Goal: Information Seeking & Learning: Check status

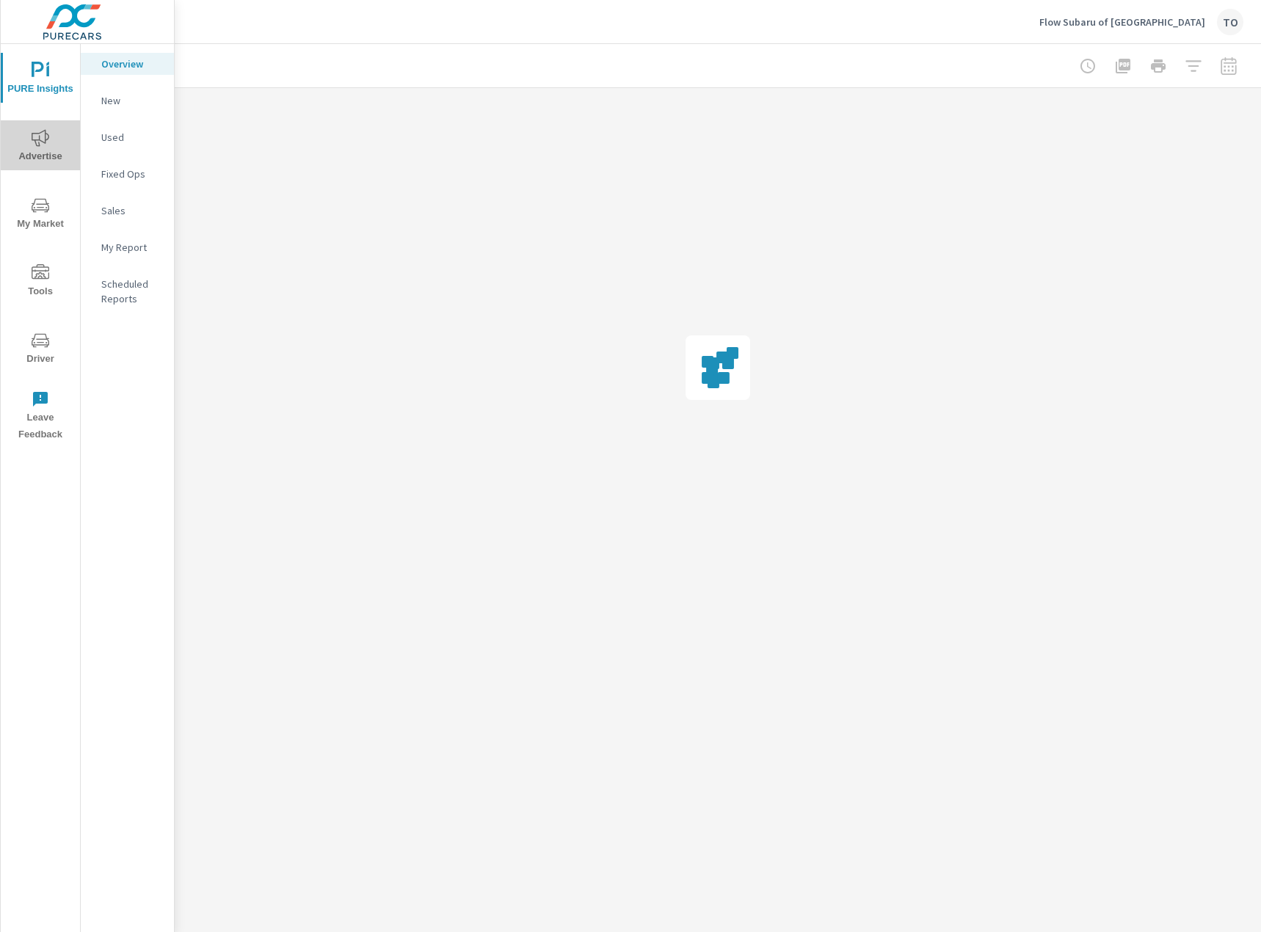
click at [47, 145] on icon "nav menu" at bounding box center [41, 138] width 18 height 18
click at [118, 211] on p "Social" at bounding box center [131, 210] width 61 height 15
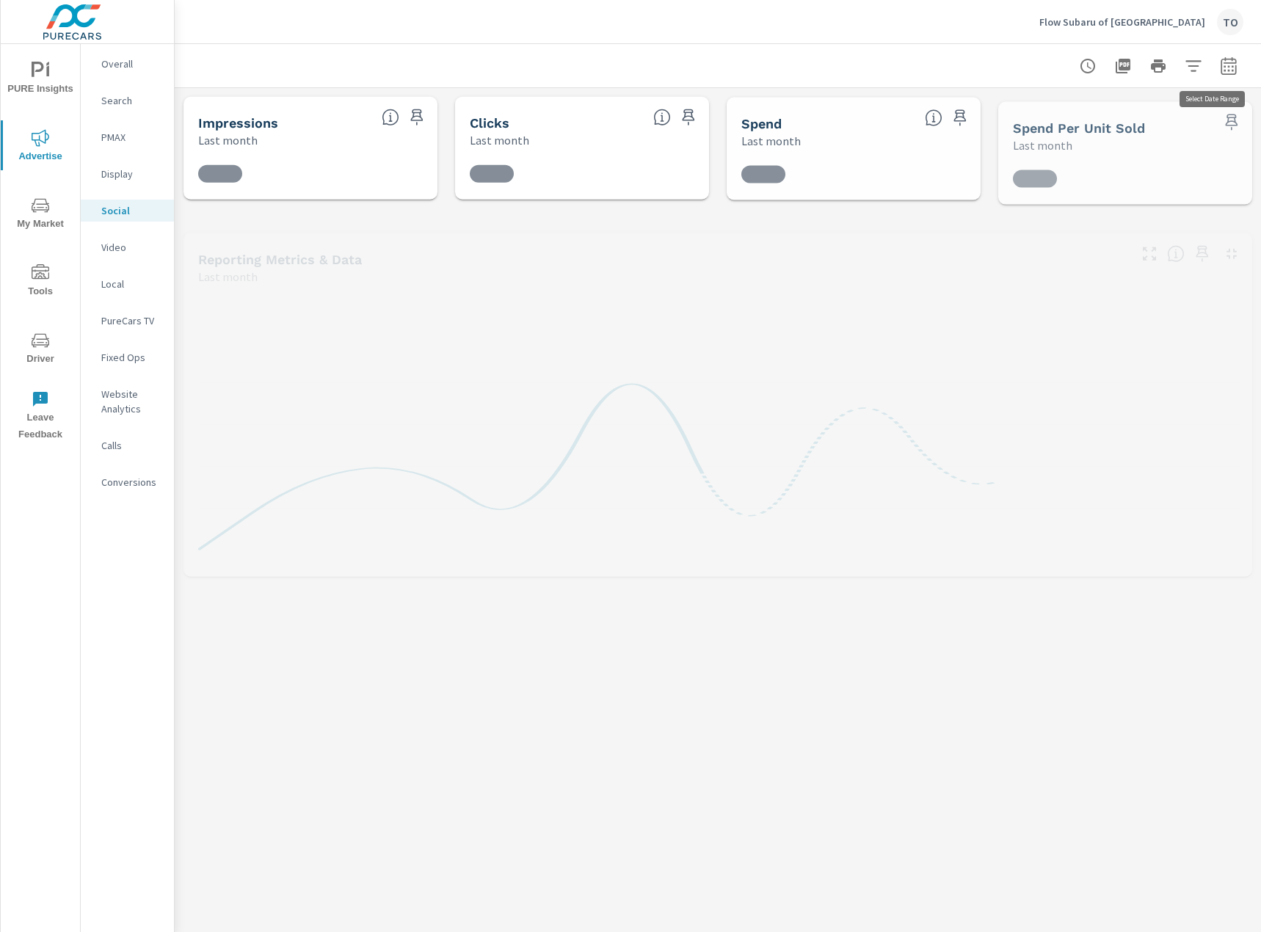
click at [1231, 70] on icon "button" at bounding box center [1228, 68] width 10 height 6
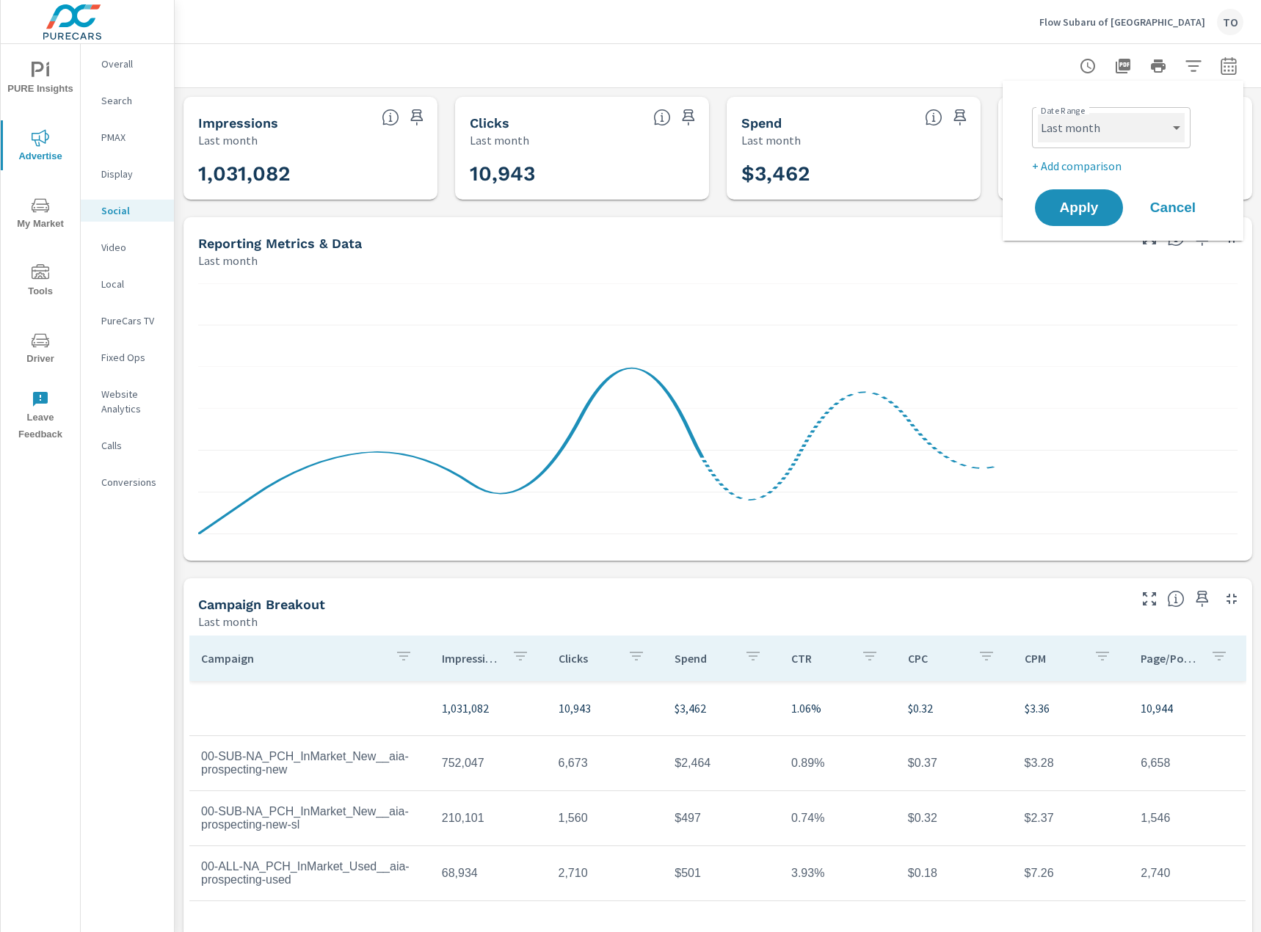
click at [1162, 132] on select "Custom Yesterday Last week Last 7 days Last 14 days Last 30 days Last 45 days L…" at bounding box center [1110, 127] width 147 height 29
click at [1037, 113] on select "Custom Yesterday Last week Last 7 days Last 14 days Last 30 days Last 45 days L…" at bounding box center [1110, 127] width 147 height 29
select select "Month to date"
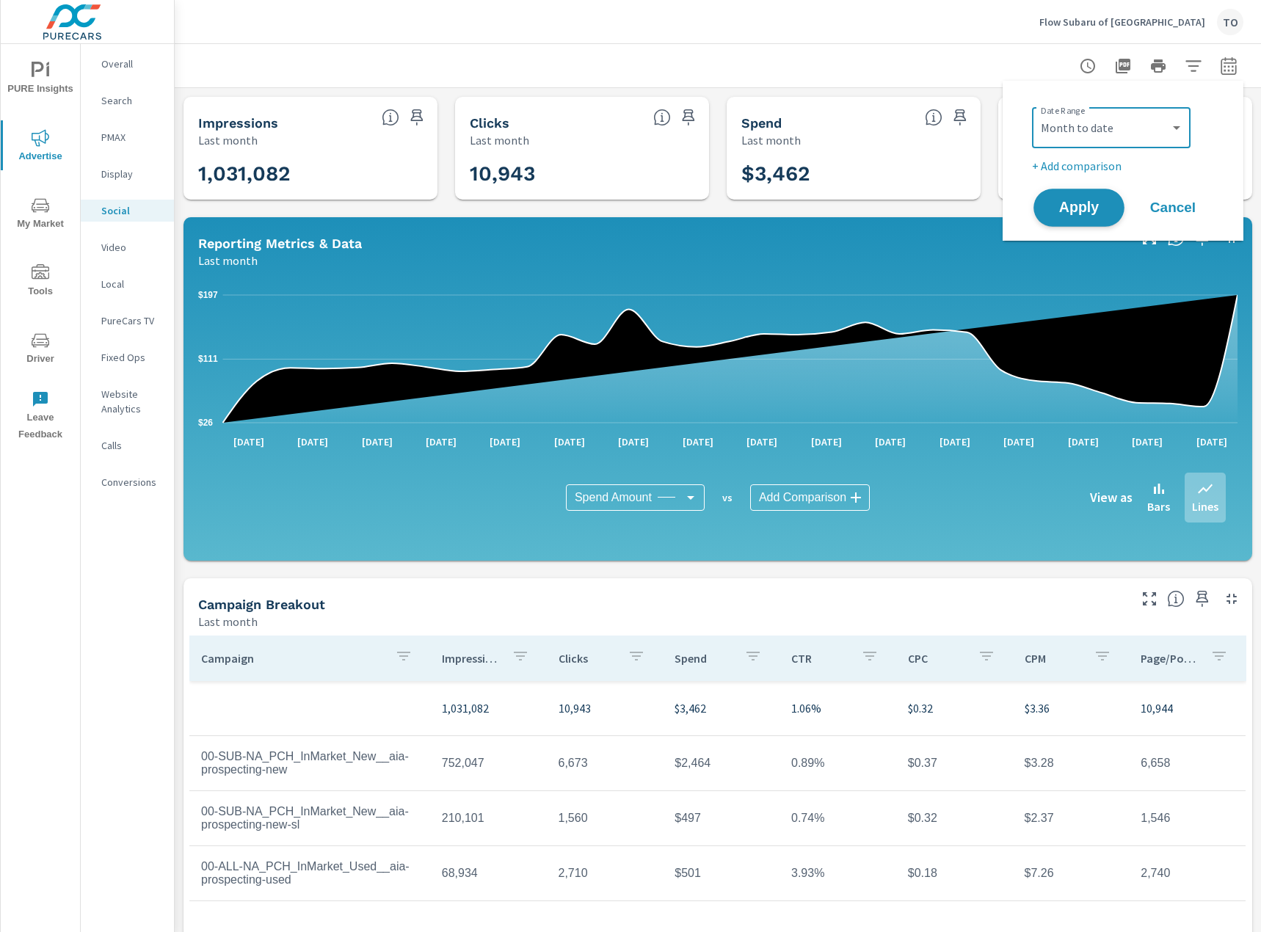
click at [1089, 211] on span "Apply" at bounding box center [1078, 208] width 60 height 14
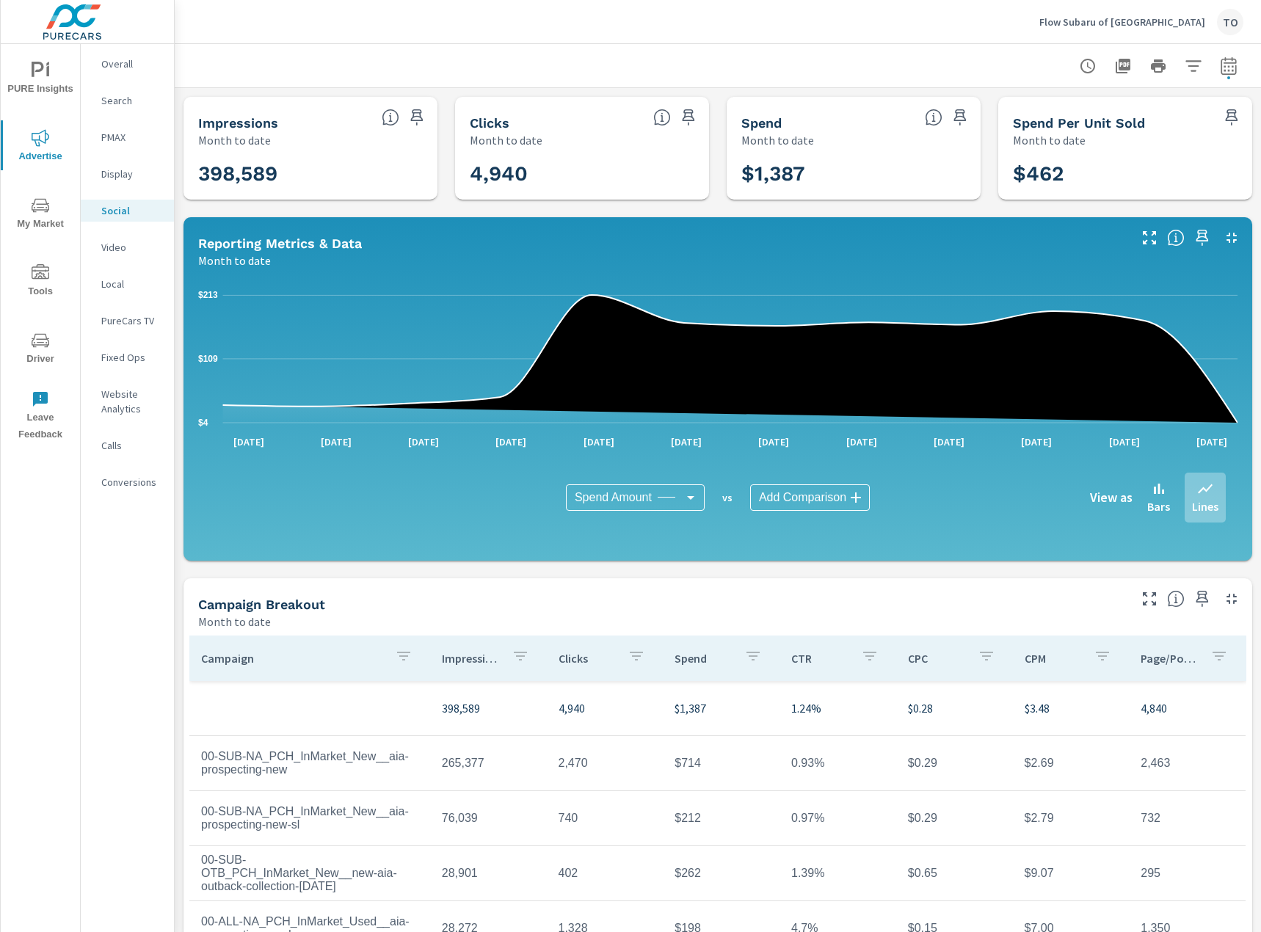
click at [1208, 62] on div at bounding box center [1158, 65] width 170 height 29
click at [1197, 65] on icon "button" at bounding box center [1192, 65] width 15 height 11
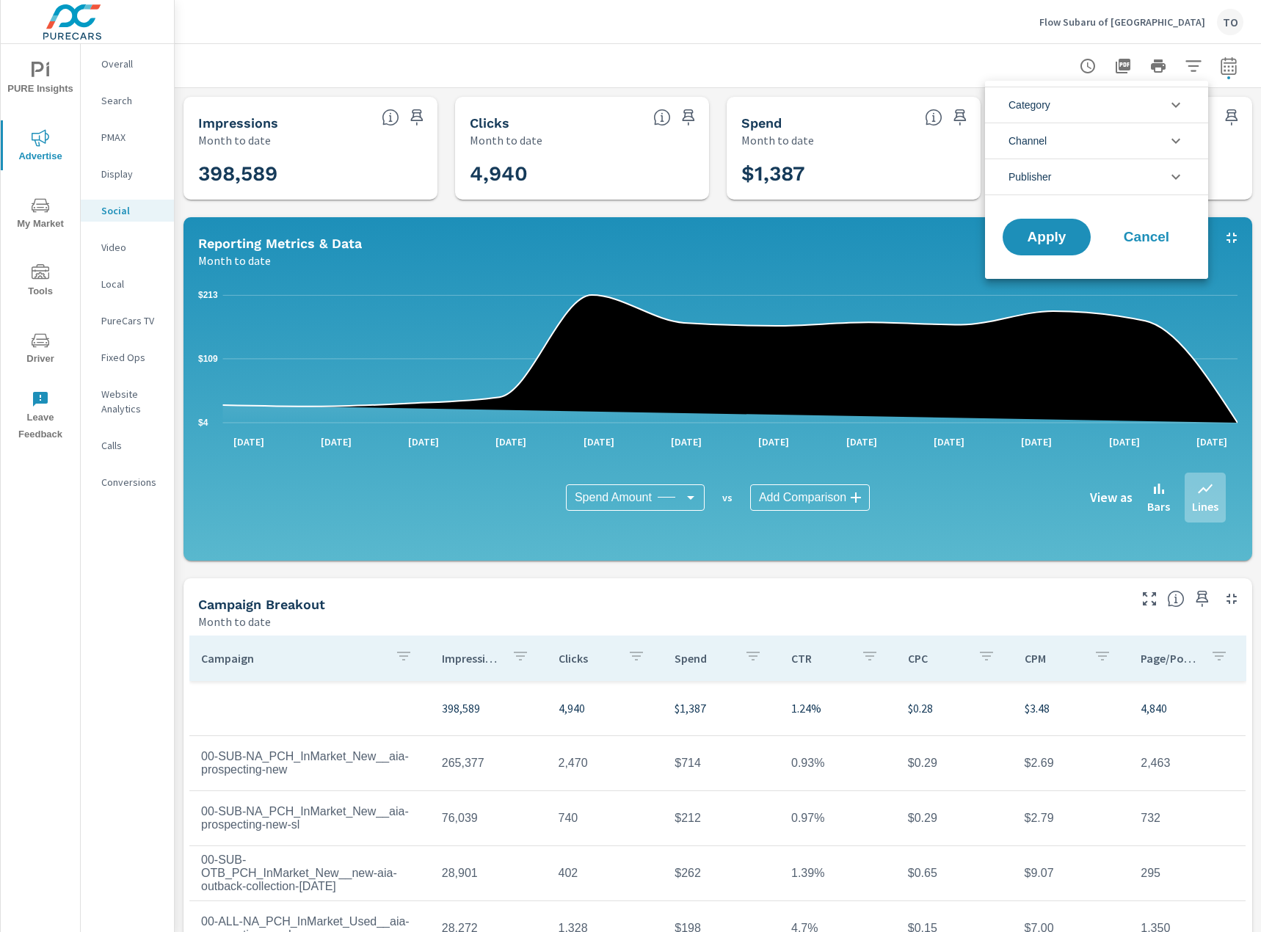
click at [1119, 123] on li "Channel" at bounding box center [1096, 141] width 223 height 36
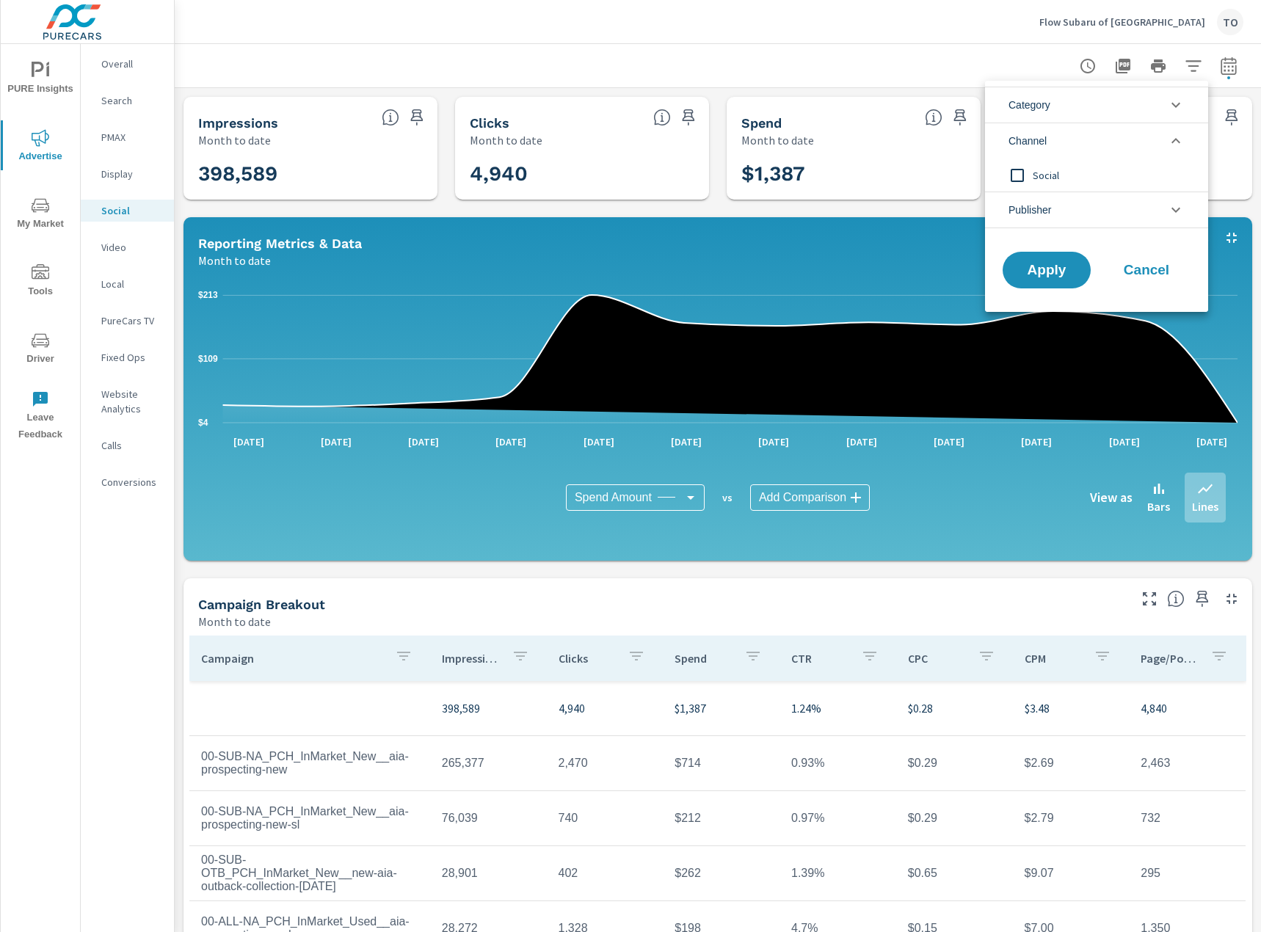
click at [1115, 107] on li "Category" at bounding box center [1096, 105] width 223 height 36
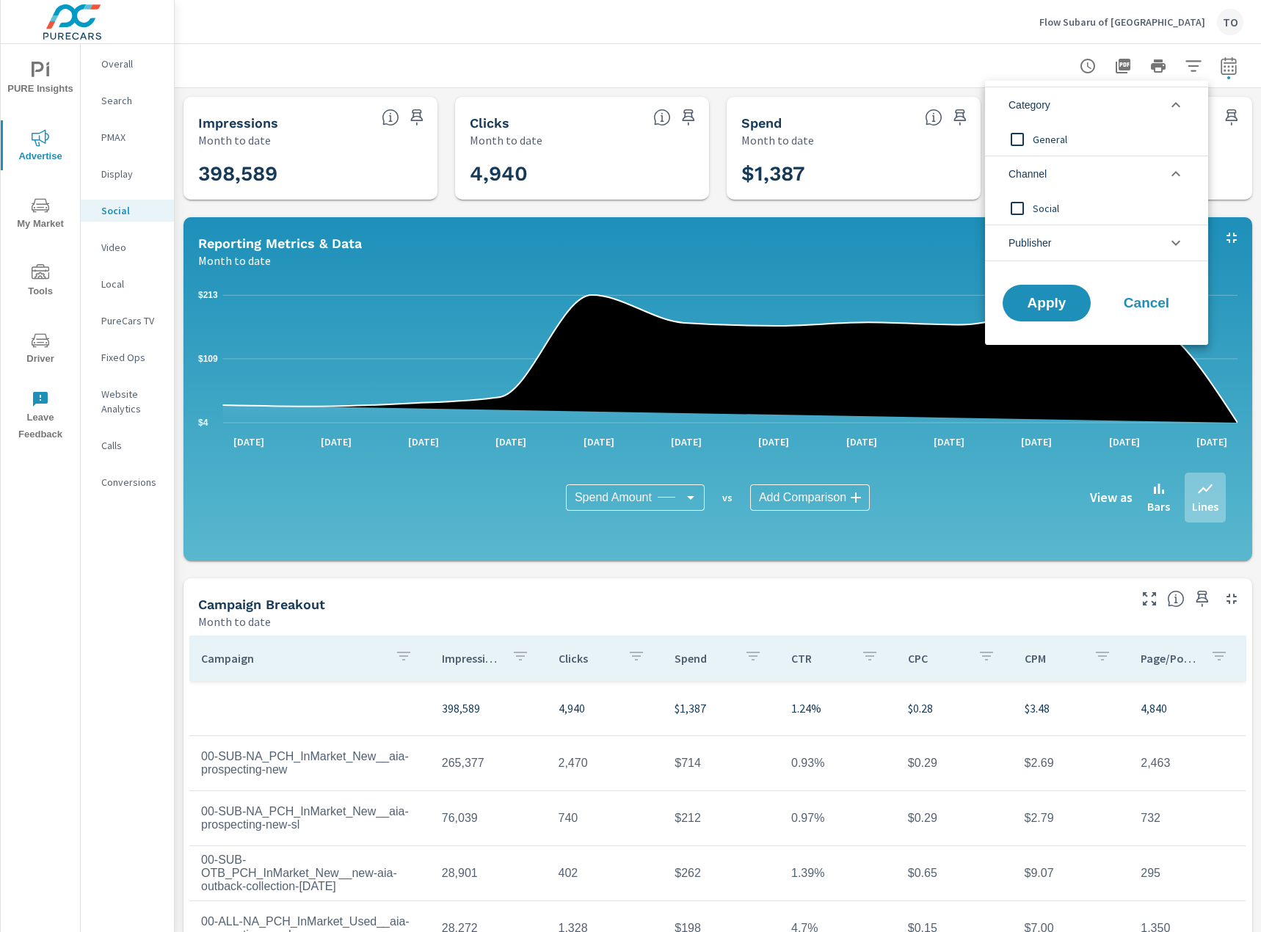
click at [1135, 241] on li "Publisher" at bounding box center [1096, 243] width 223 height 37
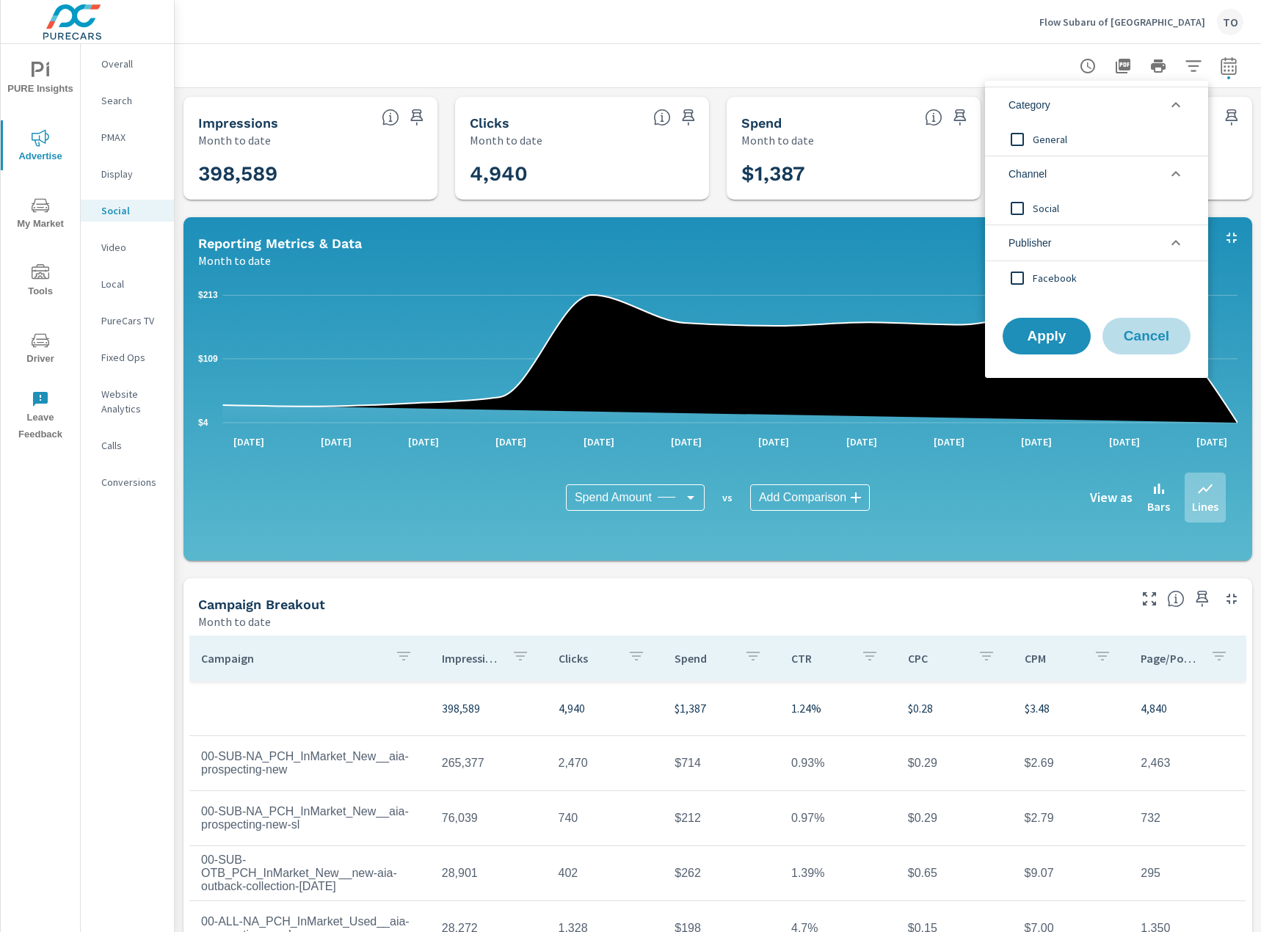
click at [1153, 329] on span "Cancel" at bounding box center [1146, 335] width 59 height 13
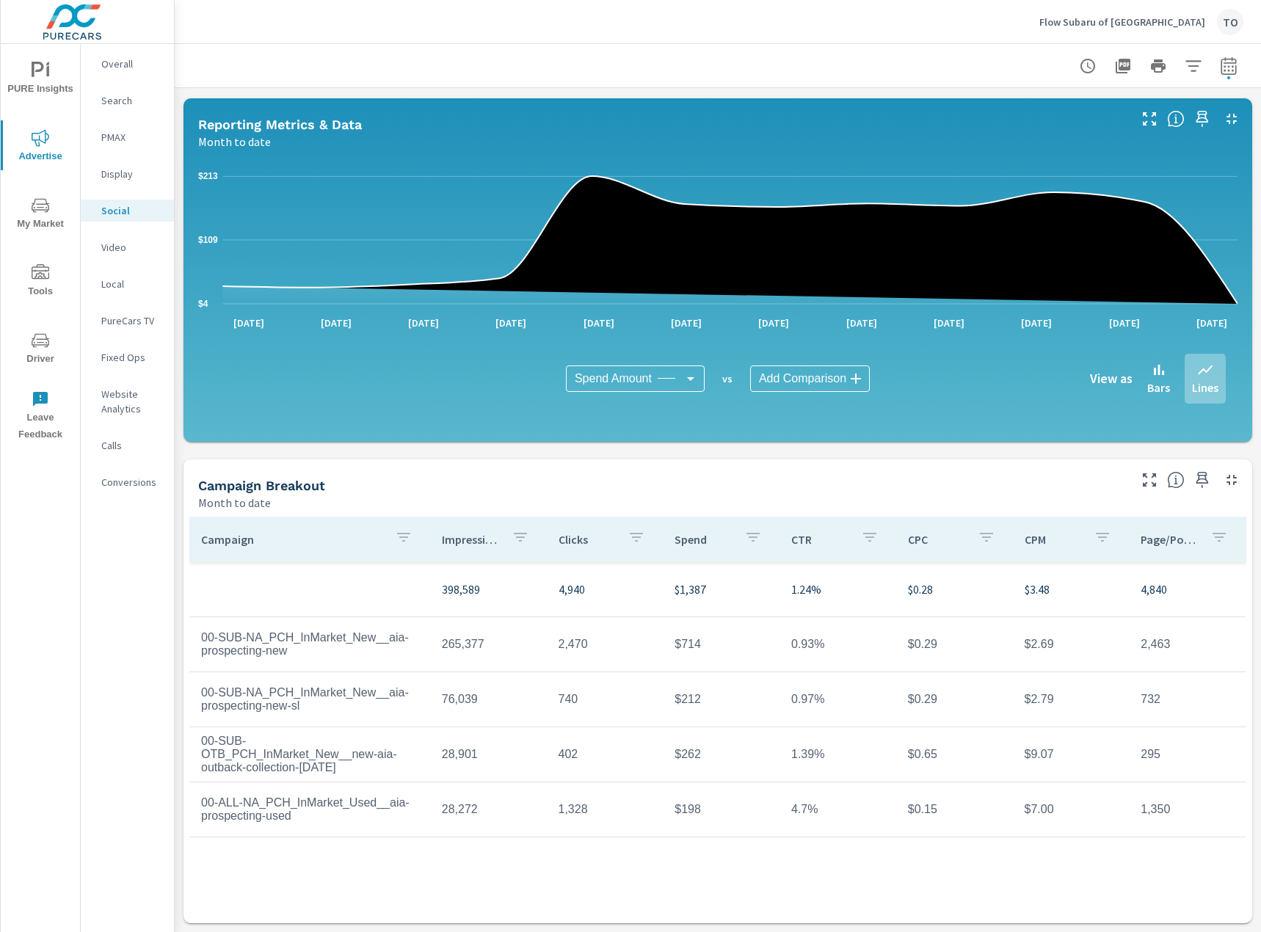
scroll to position [130, 0]
drag, startPoint x: 679, startPoint y: 635, endPoint x: 700, endPoint y: 636, distance: 20.6
click at [700, 636] on td "$714" at bounding box center [721, 644] width 117 height 37
click at [693, 642] on td "$714" at bounding box center [721, 644] width 117 height 37
